Goal: Task Accomplishment & Management: Manage account settings

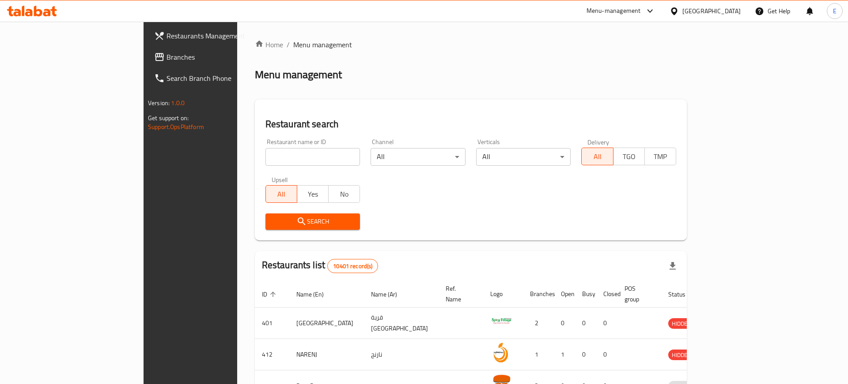
click at [280, 169] on div "Restaurant name or ID Restaurant name or ID" at bounding box center [313, 152] width 106 height 38
click at [283, 162] on input "search" at bounding box center [312, 157] width 95 height 18
paste input "20714"
type input "20714"
click button "Search" at bounding box center [312, 221] width 95 height 16
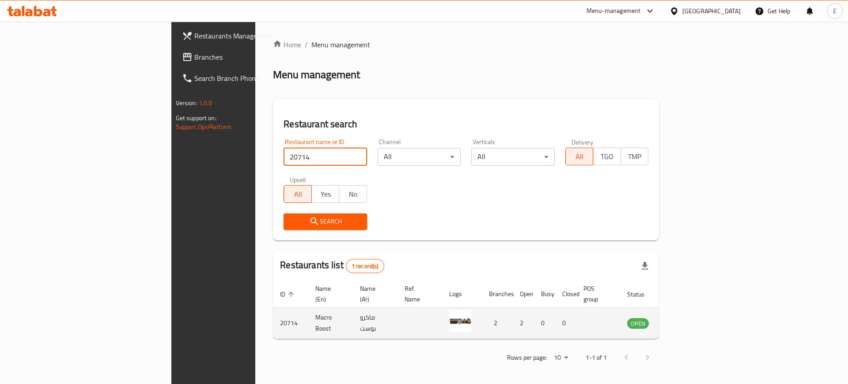
click at [684, 318] on icon "enhanced table" at bounding box center [679, 323] width 11 height 11
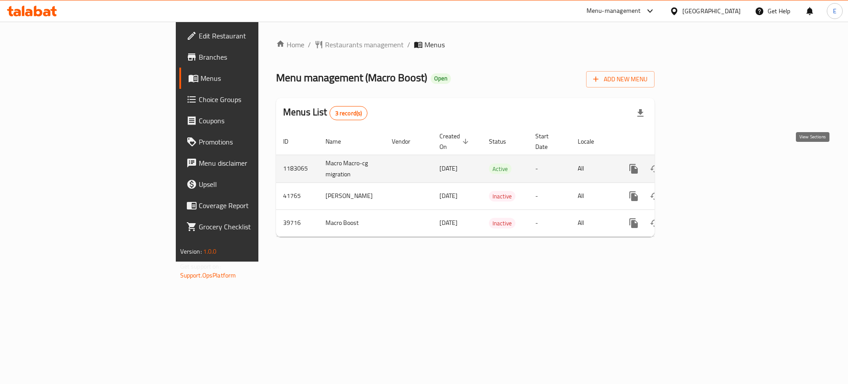
click at [701, 165] on icon "enhanced table" at bounding box center [698, 169] width 8 height 8
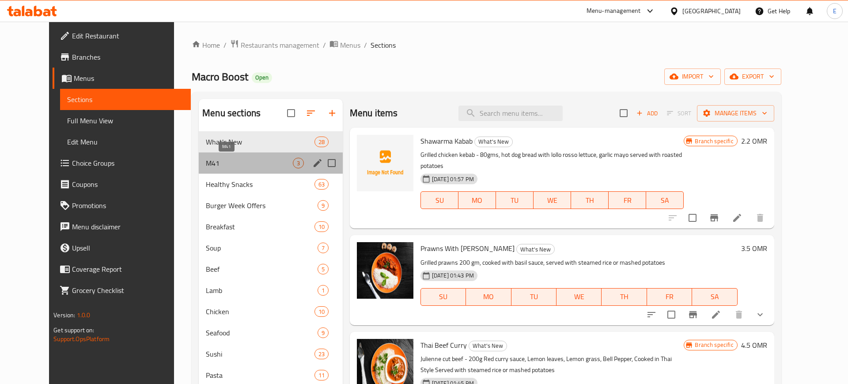
click at [254, 163] on span "M41" at bounding box center [249, 163] width 87 height 11
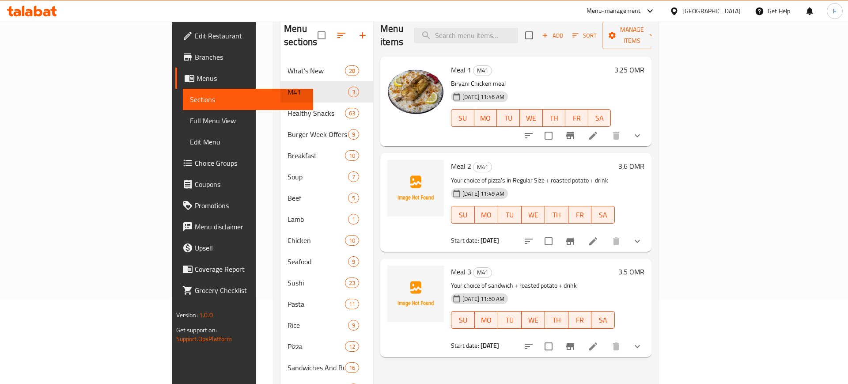
scroll to position [82, 0]
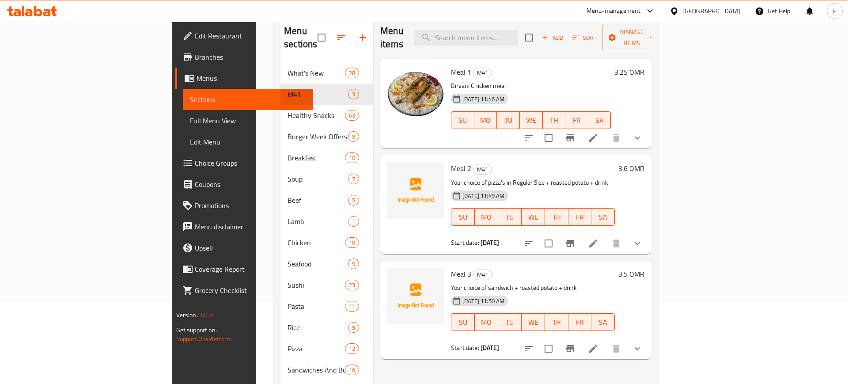
click at [460, 95] on span "[DATE] 11:46 AM" at bounding box center [483, 99] width 49 height 8
